Goal: Task Accomplishment & Management: Manage account settings

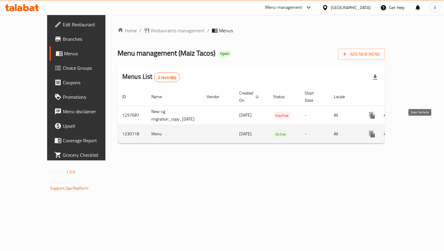
click at [423, 128] on link "enhanced table" at bounding box center [415, 134] width 14 height 14
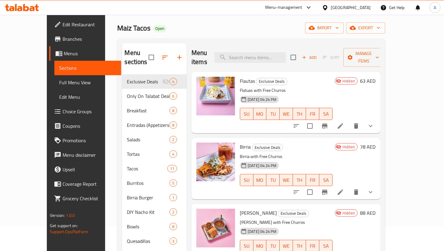
scroll to position [32, 0]
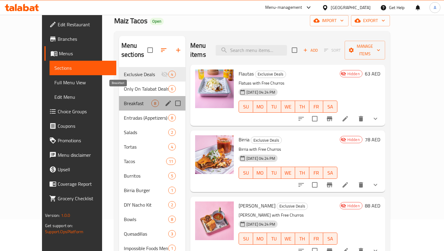
click at [124, 100] on span "Breakfast" at bounding box center [137, 103] width 27 height 7
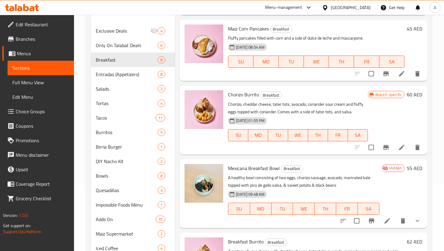
scroll to position [76, 0]
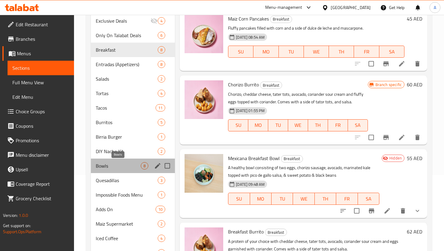
click at [111, 169] on span "Bowls" at bounding box center [118, 165] width 45 height 7
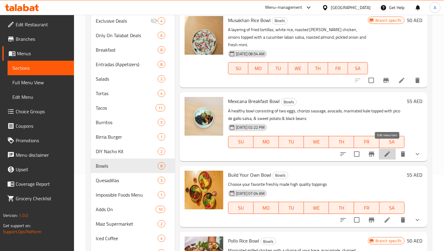
click at [389, 150] on icon at bounding box center [386, 153] width 7 height 7
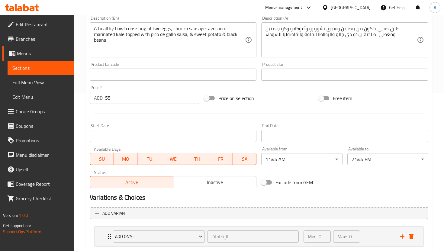
scroll to position [173, 0]
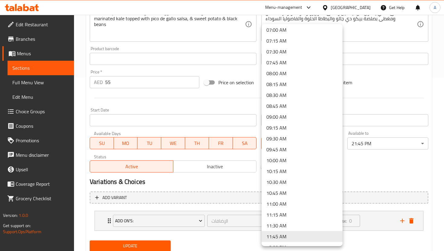
scroll to position [297, 0]
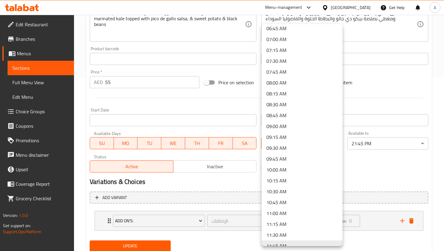
click at [278, 80] on li "08:00 AM" at bounding box center [301, 82] width 81 height 11
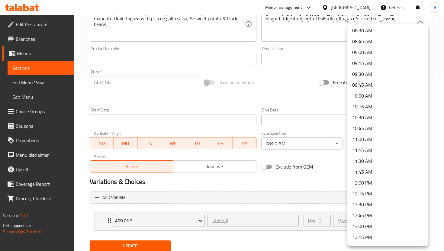
scroll to position [372, 0]
click at [362, 174] on li "11:45 AM" at bounding box center [387, 170] width 81 height 11
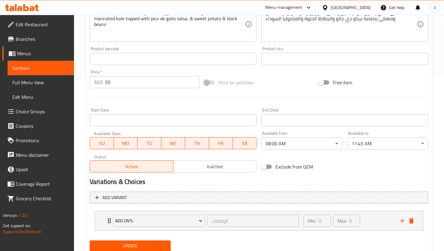
click at [342, 171] on div "Exclude from GEM" at bounding box center [316, 166] width 114 height 16
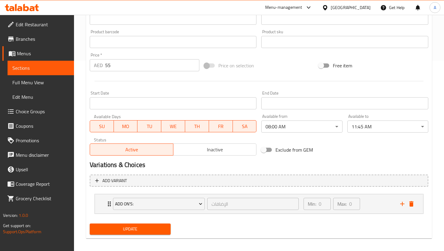
scroll to position [194, 0]
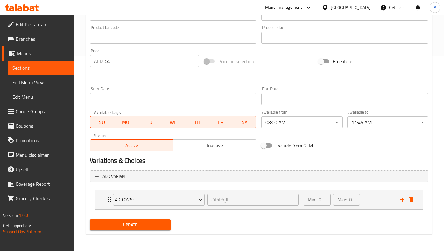
click at [165, 222] on span "Update" at bounding box center [129, 225] width 71 height 8
